Goal: Find specific page/section: Find specific page/section

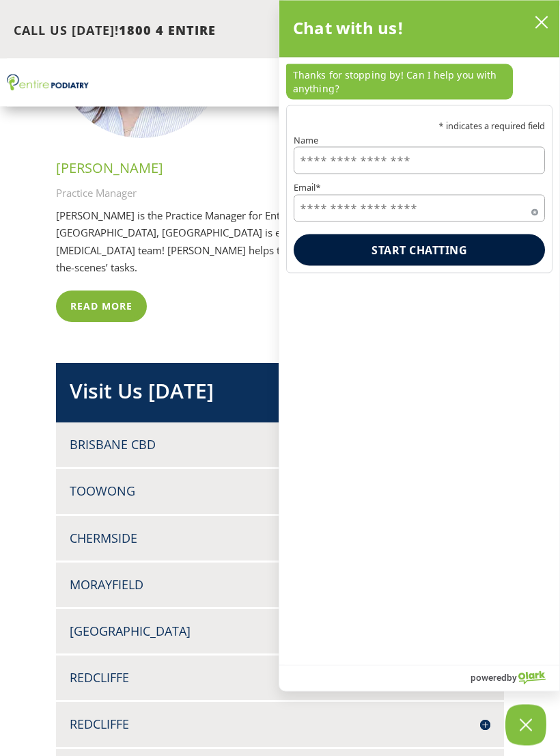
scroll to position [3595, 0]
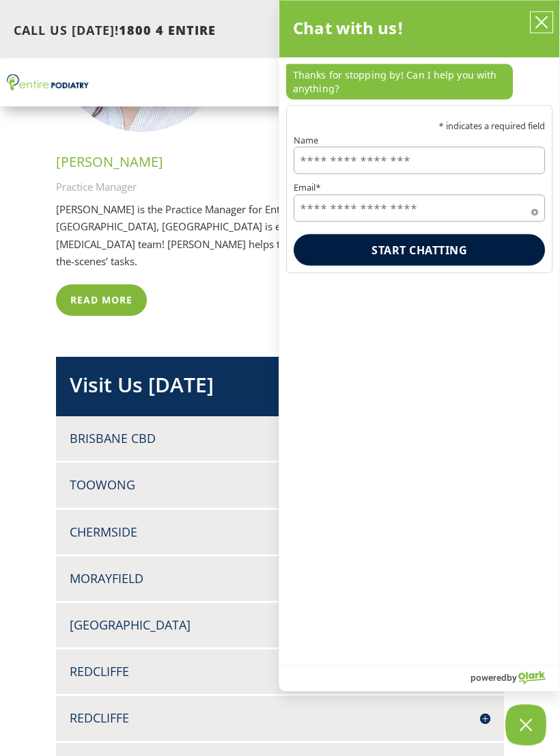
click at [545, 28] on icon "close chatbox" at bounding box center [542, 23] width 14 height 14
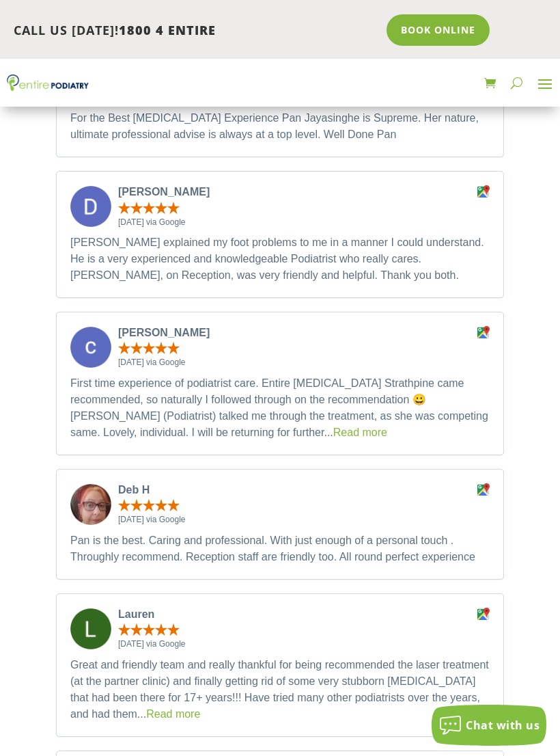
scroll to position [5280, 0]
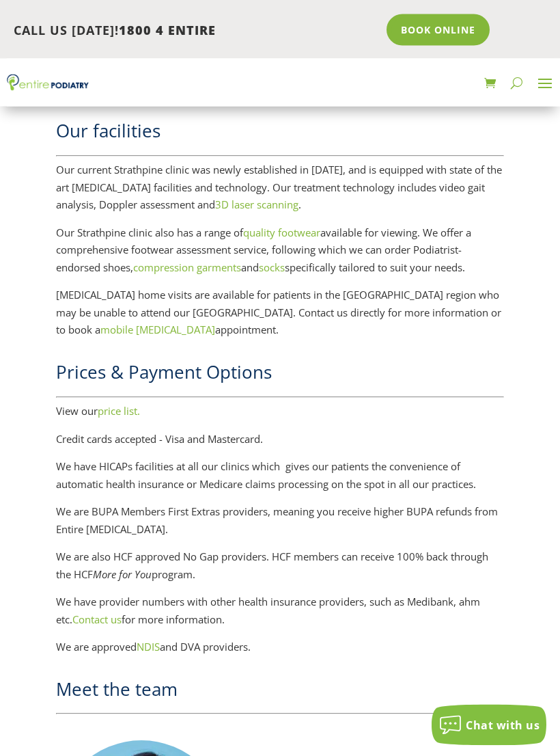
scroll to position [1711, 0]
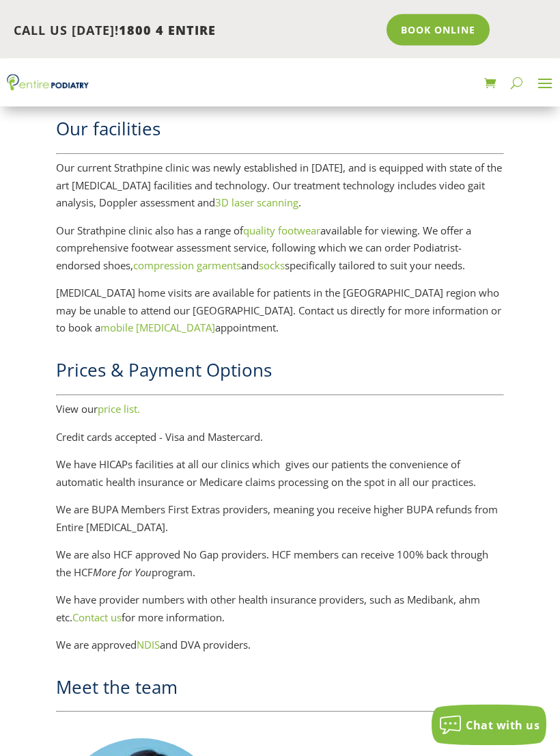
click at [124, 403] on link "price list." at bounding box center [119, 410] width 42 height 14
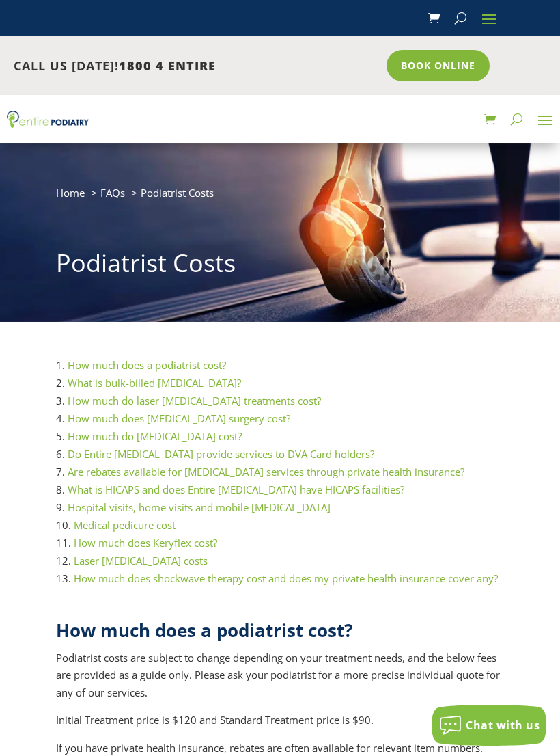
click at [76, 195] on span "Home" at bounding box center [70, 193] width 29 height 14
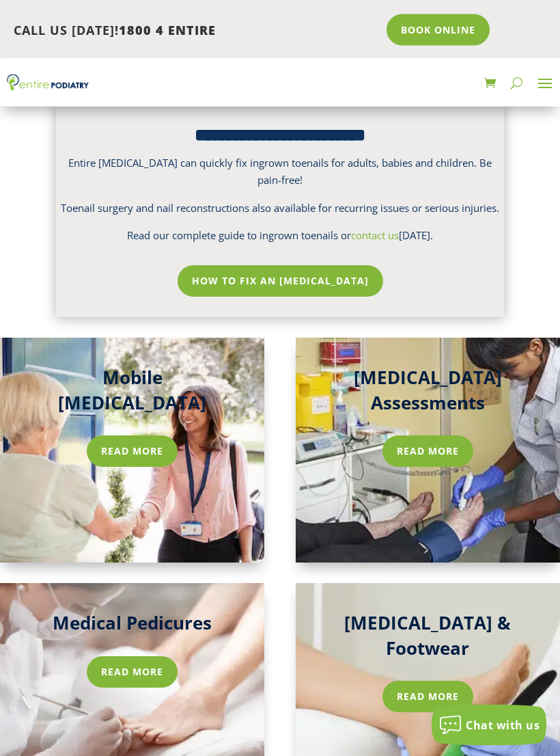
scroll to position [2434, 0]
click at [145, 435] on link "Read more" at bounding box center [132, 450] width 91 height 31
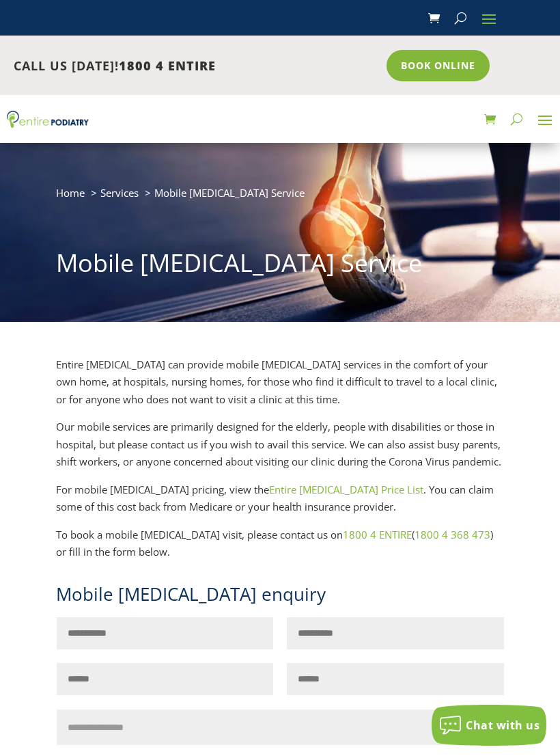
click at [387, 649] on input "Last Name*" at bounding box center [395, 633] width 217 height 32
